Goal: Information Seeking & Learning: Learn about a topic

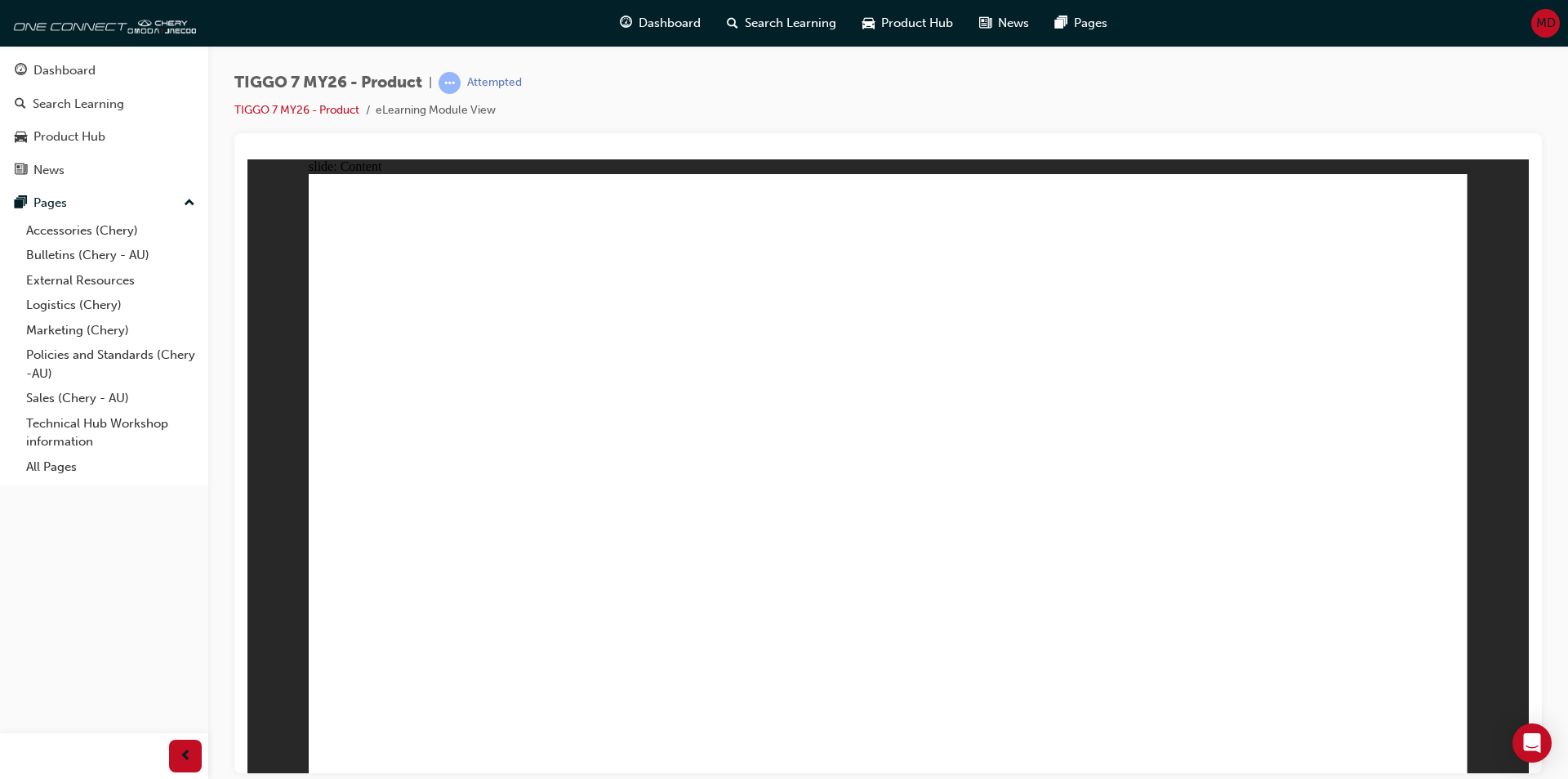
drag, startPoint x: 826, startPoint y: 238, endPoint x: 1337, endPoint y: 509, distance: 578.4
drag, startPoint x: 1207, startPoint y: 382, endPoint x: 1113, endPoint y: 537, distance: 181.3
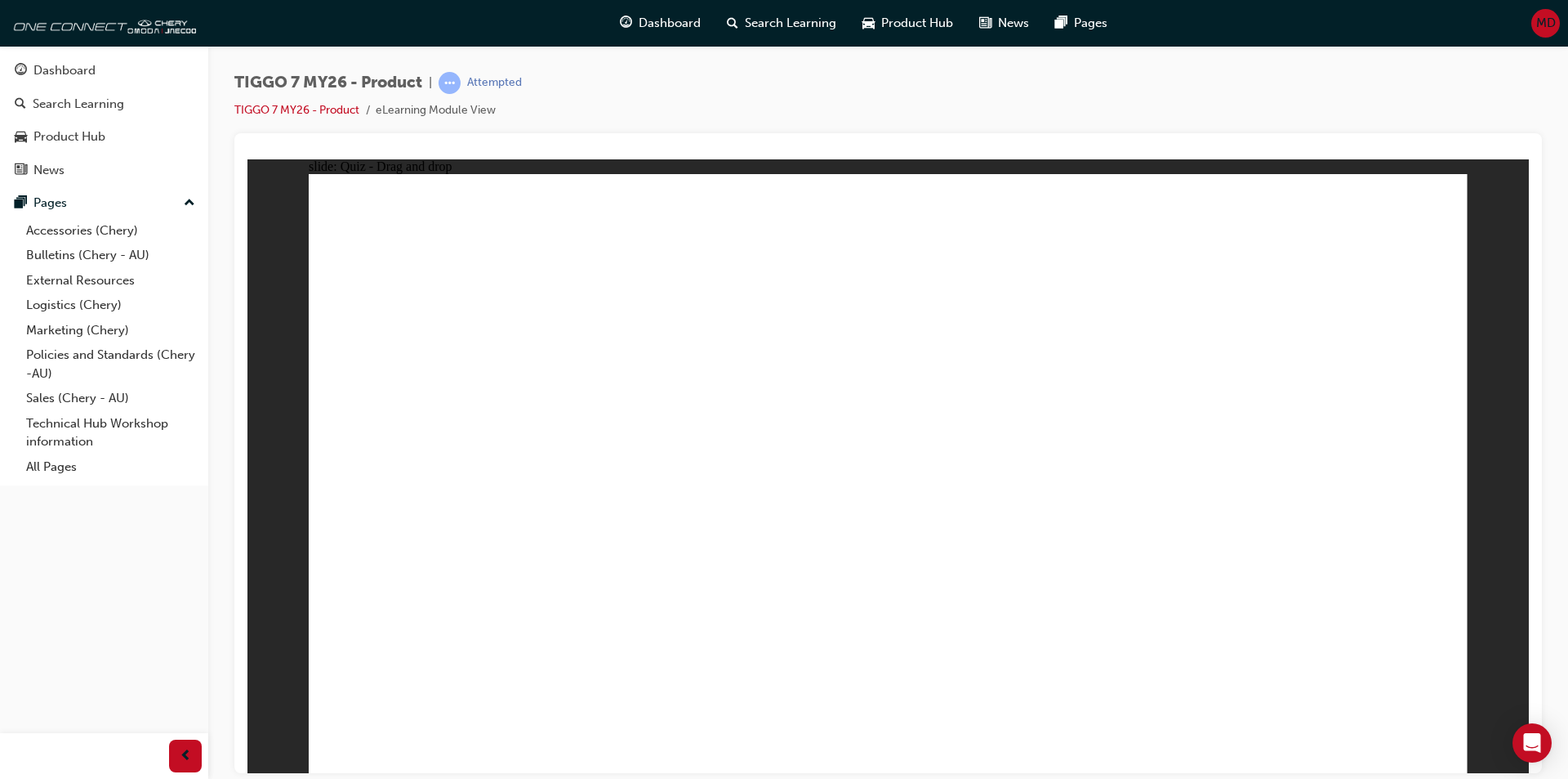
drag, startPoint x: 1026, startPoint y: 374, endPoint x: 716, endPoint y: 518, distance: 341.8
drag, startPoint x: 1082, startPoint y: 259, endPoint x: 883, endPoint y: 266, distance: 199.1
drag, startPoint x: 1138, startPoint y: 503, endPoint x: 831, endPoint y: 298, distance: 369.2
drag, startPoint x: 1341, startPoint y: 495, endPoint x: 1353, endPoint y: 387, distance: 108.7
drag, startPoint x: 716, startPoint y: 513, endPoint x: 788, endPoint y: 376, distance: 154.8
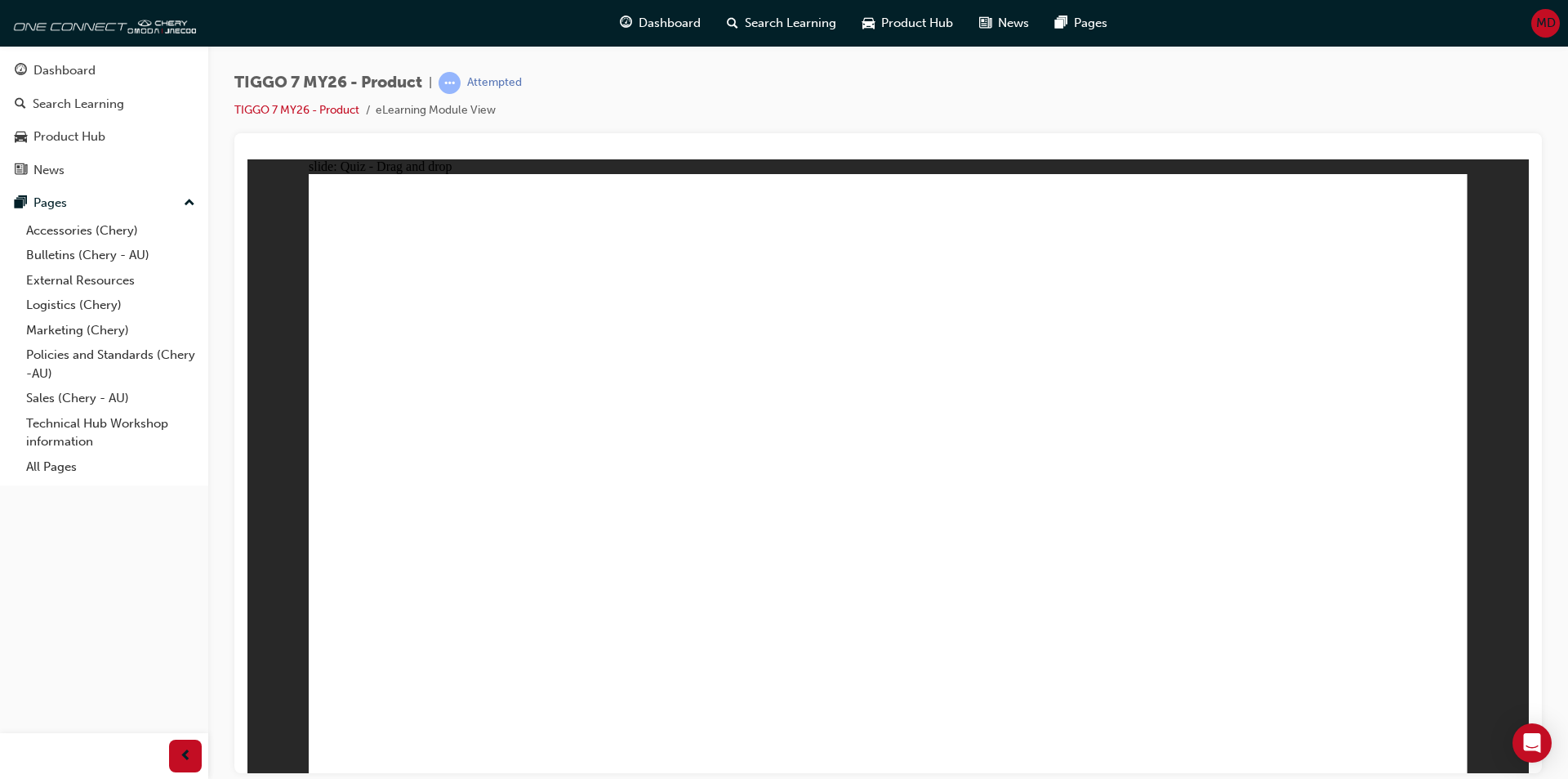
drag, startPoint x: 1209, startPoint y: 357, endPoint x: 1125, endPoint y: 506, distance: 171.0
drag, startPoint x: 828, startPoint y: 232, endPoint x: 1288, endPoint y: 489, distance: 526.9
drag, startPoint x: 1089, startPoint y: 257, endPoint x: 901, endPoint y: 518, distance: 321.7
drag, startPoint x: 1100, startPoint y: 514, endPoint x: 1255, endPoint y: 383, distance: 202.9
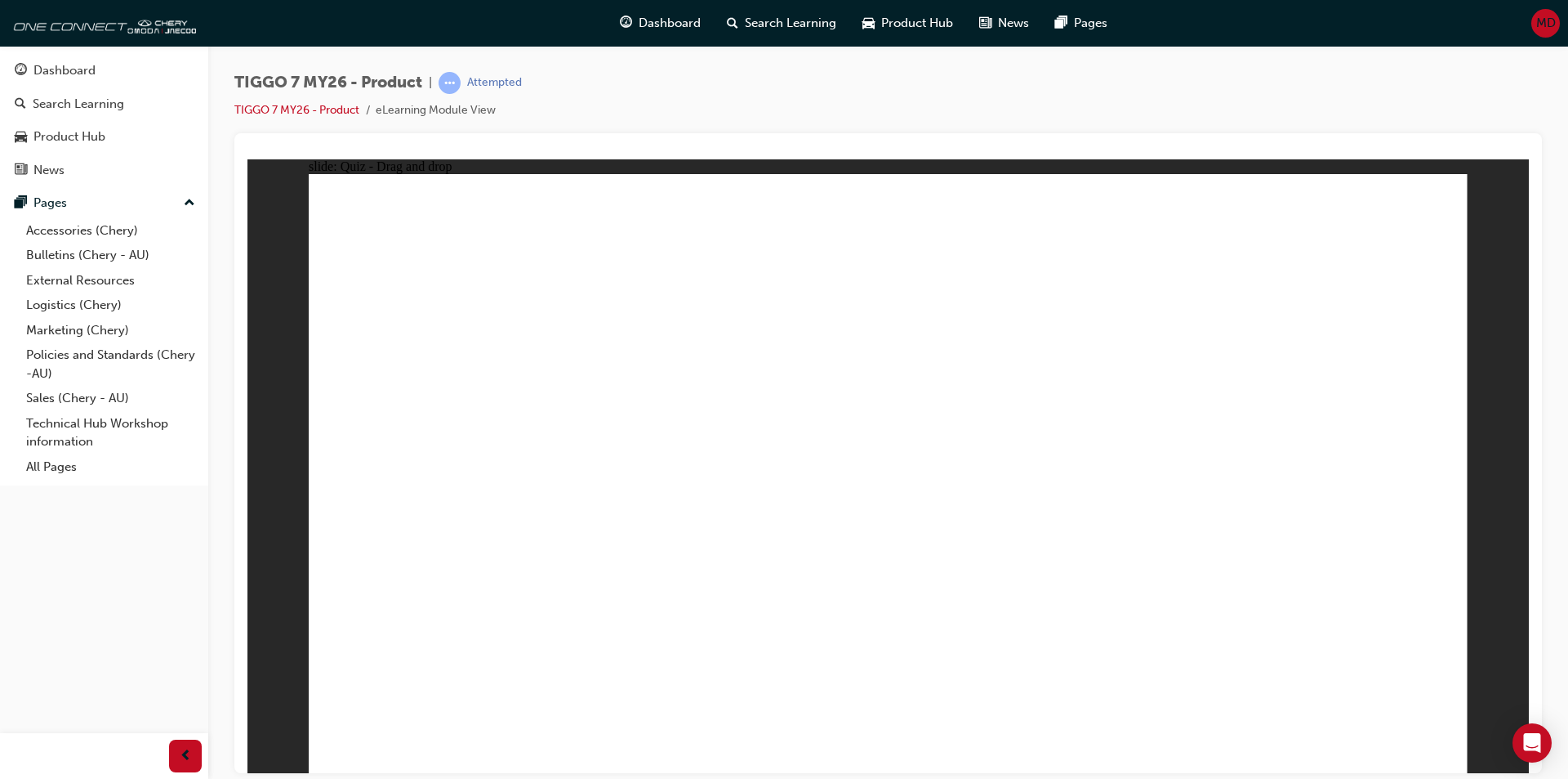
drag, startPoint x: 862, startPoint y: 515, endPoint x: 797, endPoint y: 248, distance: 274.8
drag, startPoint x: 1058, startPoint y: 252, endPoint x: 416, endPoint y: 493, distance: 685.7
drag, startPoint x: 1155, startPoint y: 374, endPoint x: 1062, endPoint y: 521, distance: 173.9
drag, startPoint x: 1097, startPoint y: 521, endPoint x: 872, endPoint y: 533, distance: 225.3
drag, startPoint x: 1300, startPoint y: 238, endPoint x: 1125, endPoint y: 470, distance: 290.6
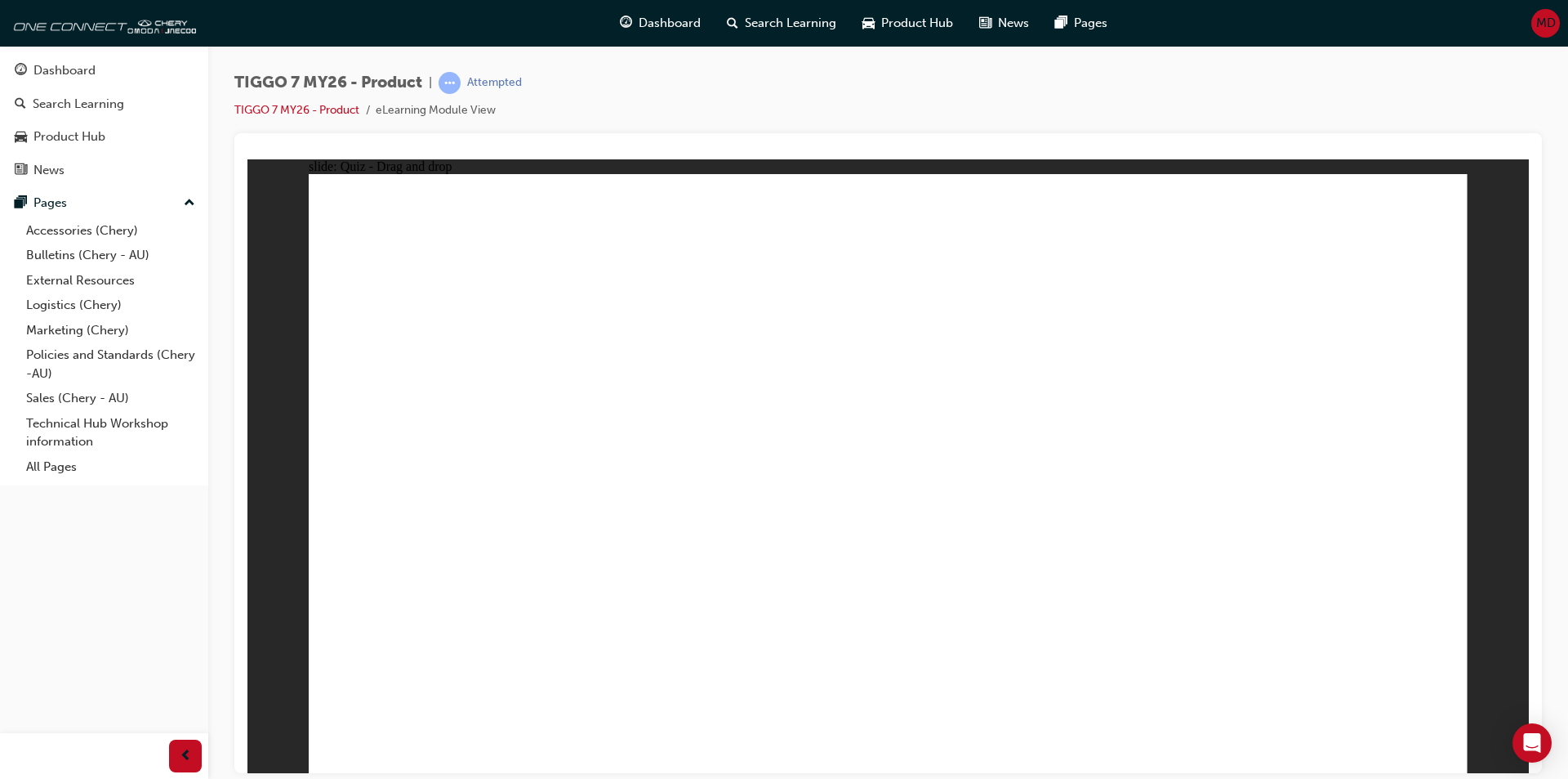
drag, startPoint x: 1002, startPoint y: 365, endPoint x: 706, endPoint y: 483, distance: 318.7
drag, startPoint x: 930, startPoint y: 316, endPoint x: 977, endPoint y: 561, distance: 249.5
drag, startPoint x: 1135, startPoint y: 315, endPoint x: 486, endPoint y: 589, distance: 704.5
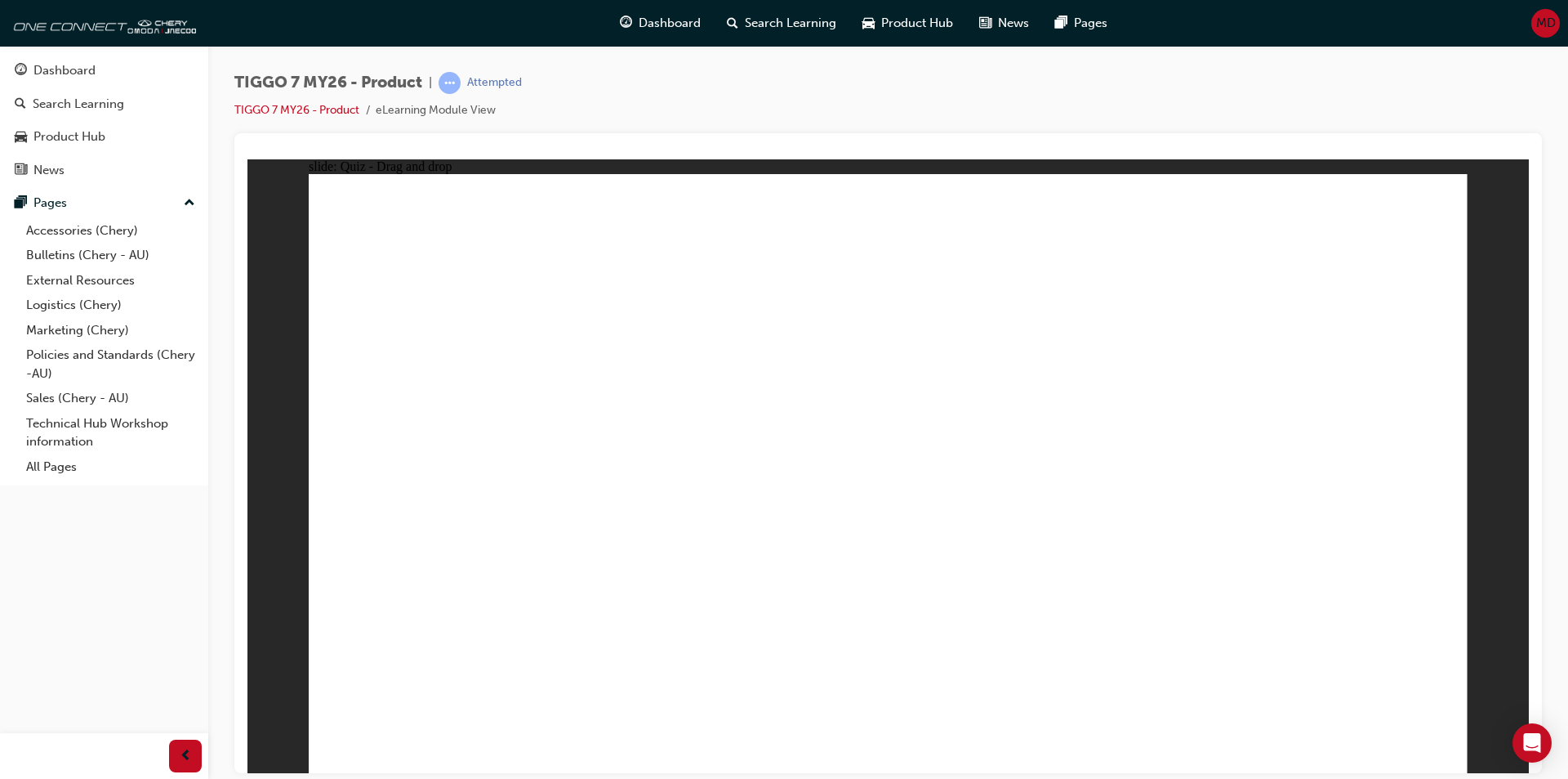
drag, startPoint x: 1383, startPoint y: 310, endPoint x: 987, endPoint y: 597, distance: 489.1
